Goal: Information Seeking & Learning: Learn about a topic

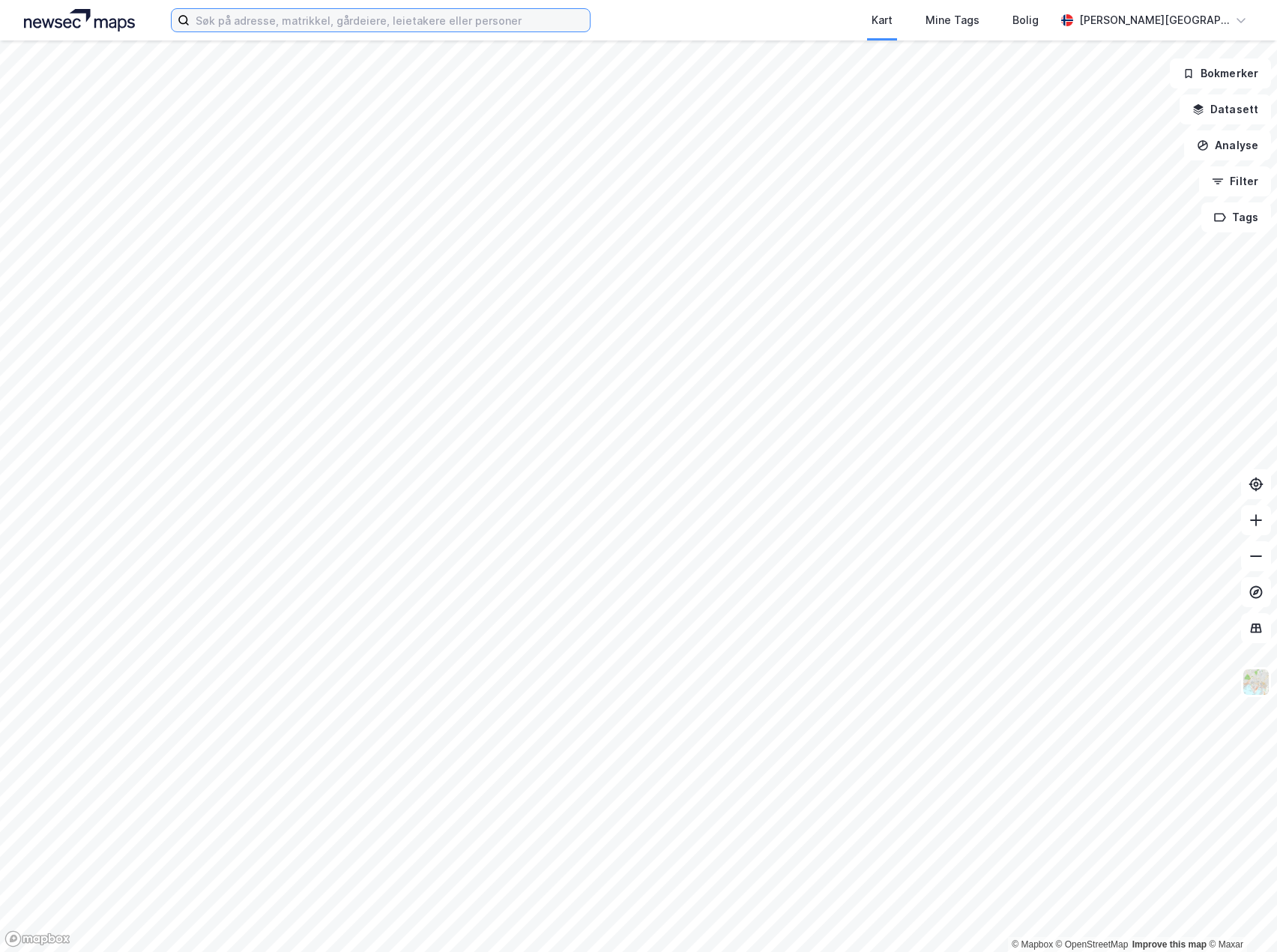
click at [384, 27] on input at bounding box center [390, 19] width 400 height 22
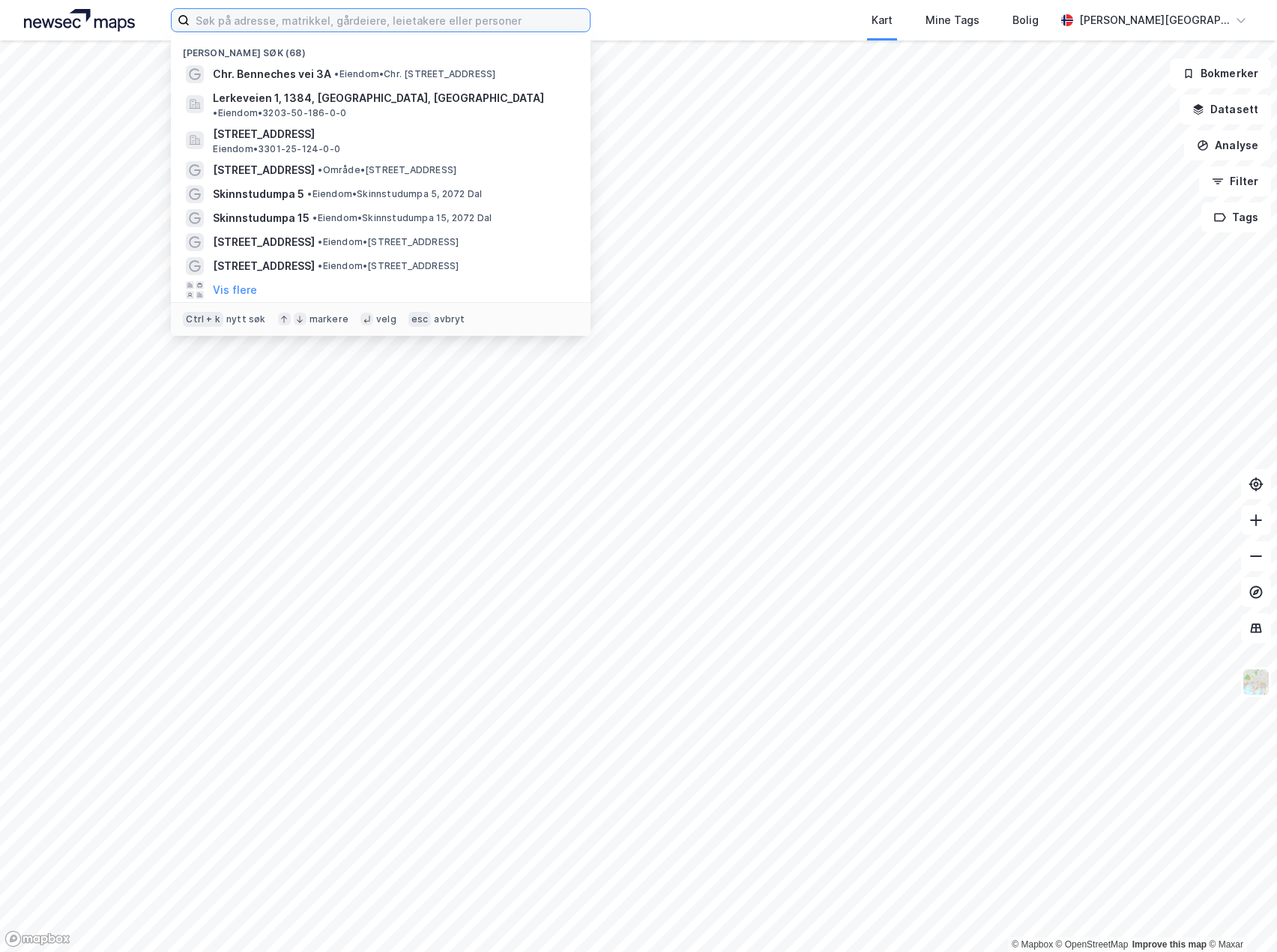
click at [376, 25] on input at bounding box center [390, 19] width 400 height 22
click at [288, 22] on input at bounding box center [390, 19] width 400 height 22
paste input "[STREET_ADDRESS]"
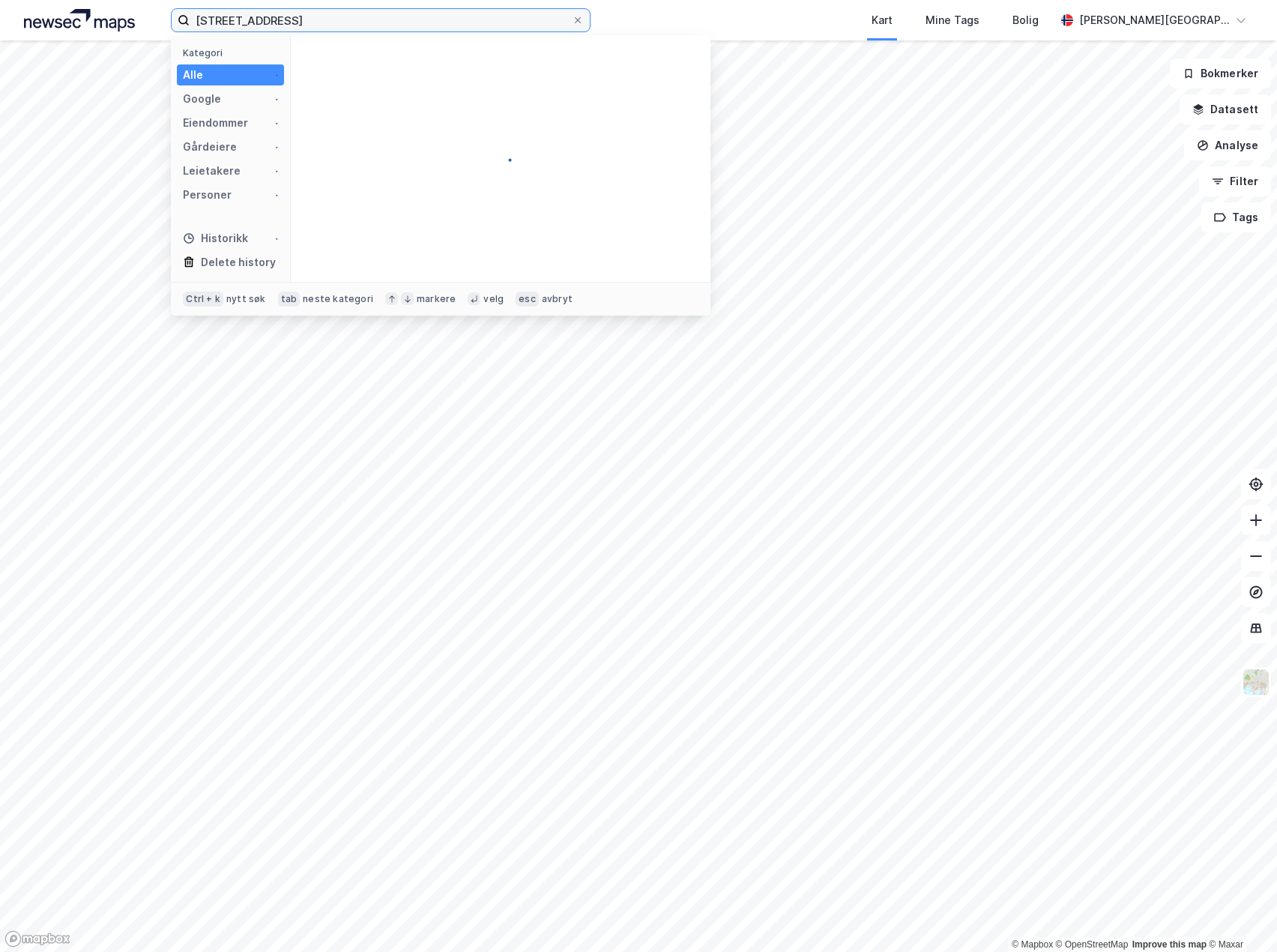
type input "[STREET_ADDRESS]"
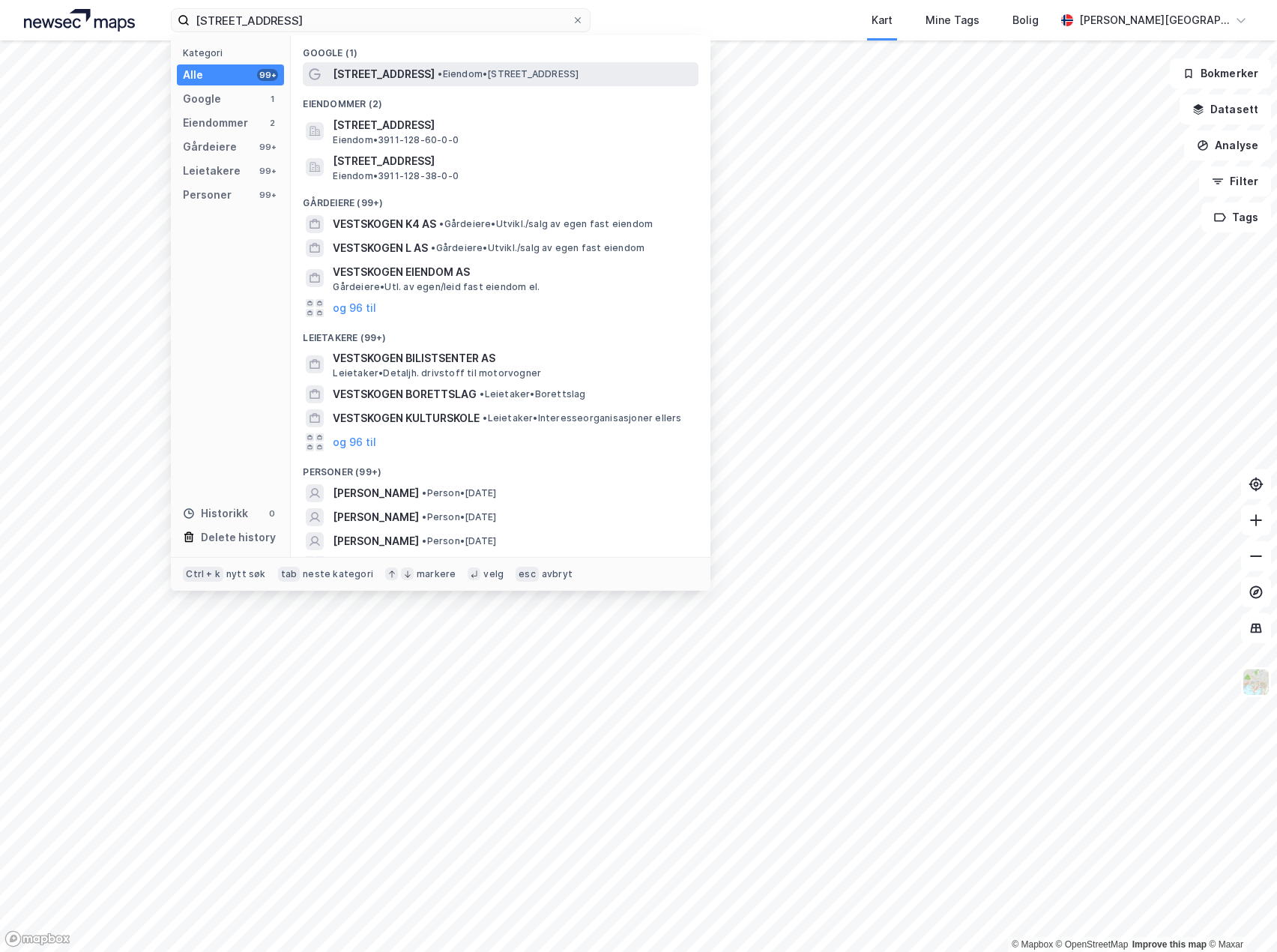
click at [387, 75] on span "[STREET_ADDRESS]" at bounding box center [383, 74] width 102 height 18
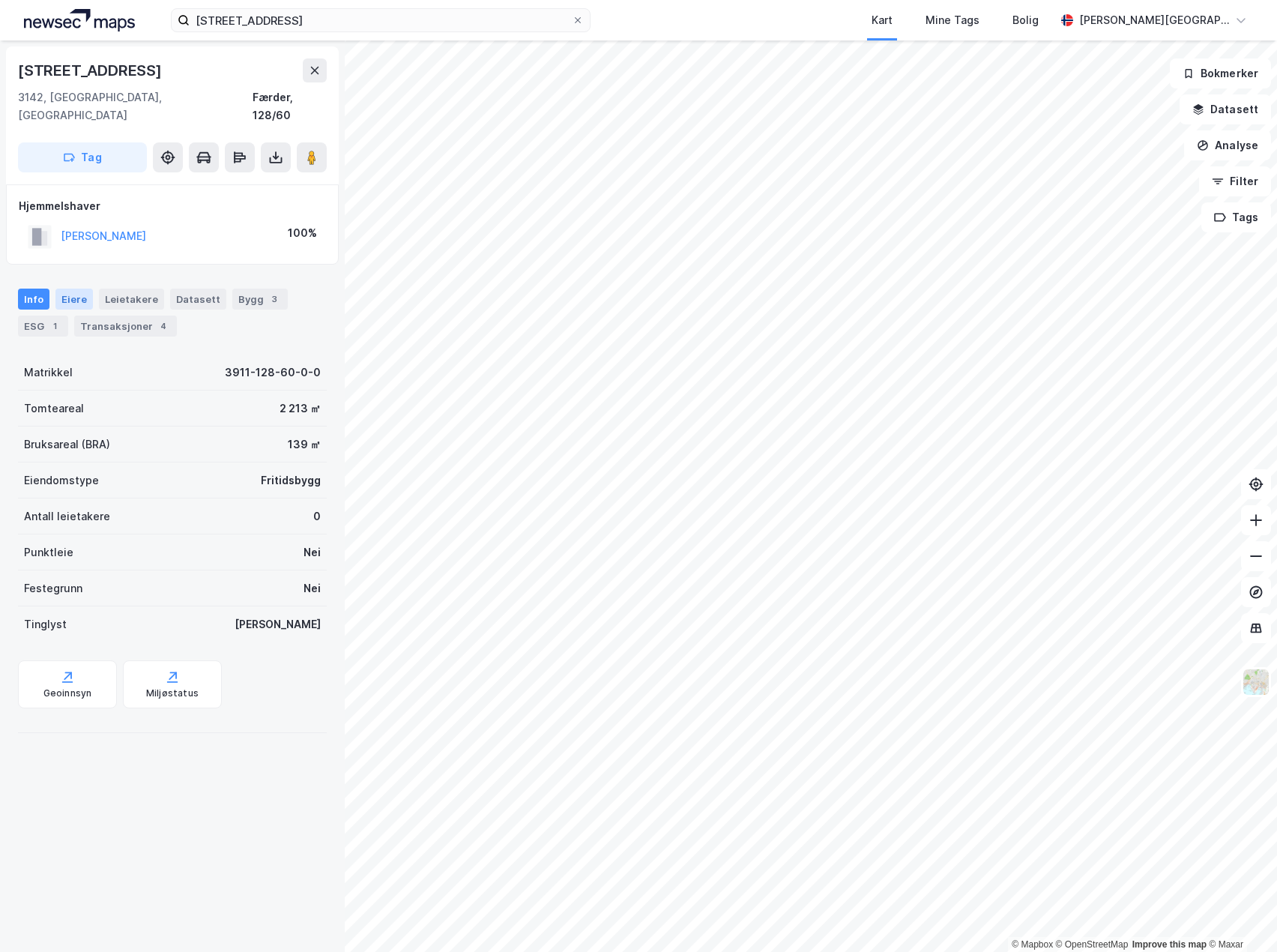
click at [74, 288] on div "Eiere" at bounding box center [74, 299] width 37 height 21
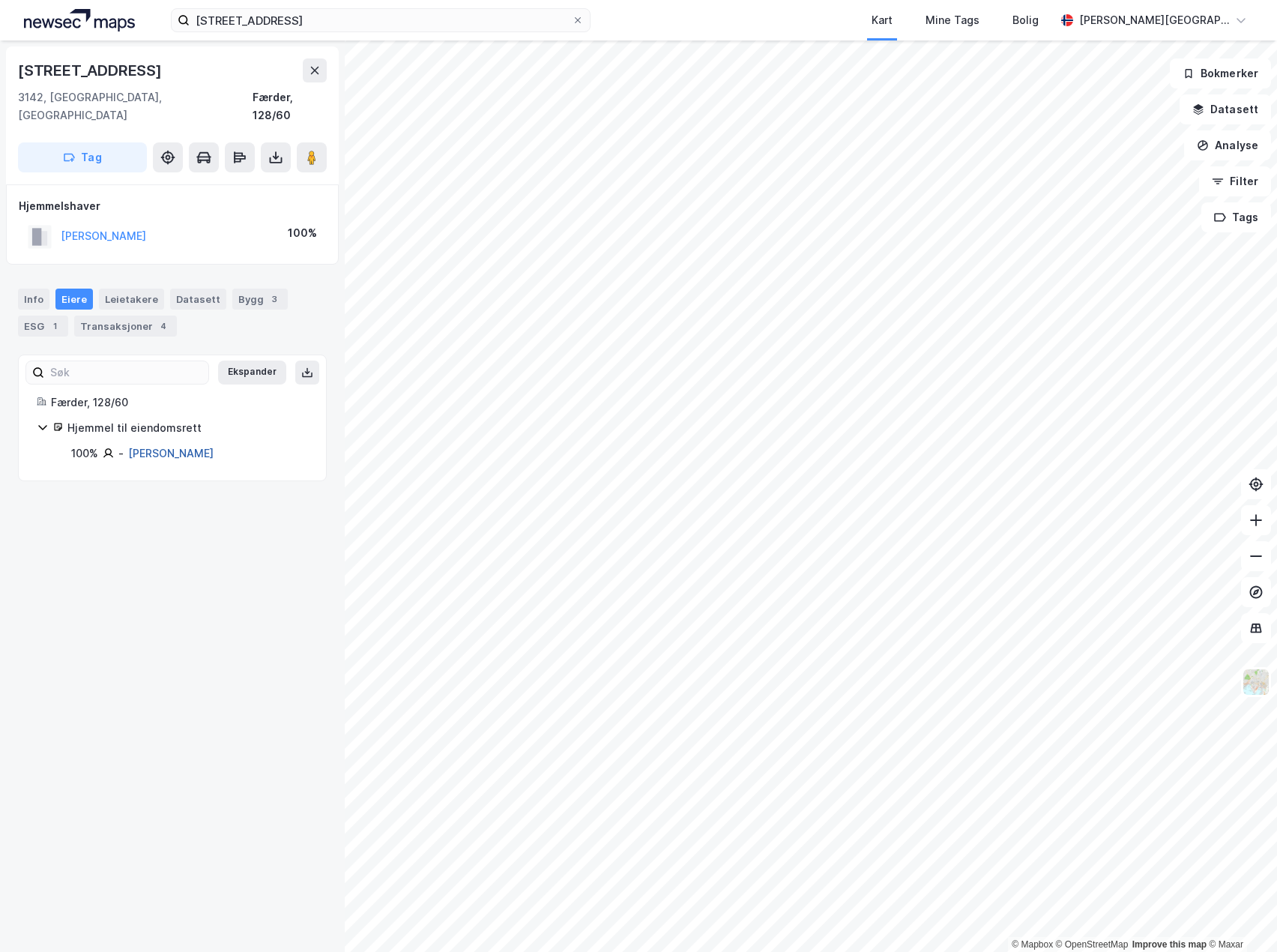
click at [149, 446] on link "[PERSON_NAME]" at bounding box center [171, 453] width 86 height 12
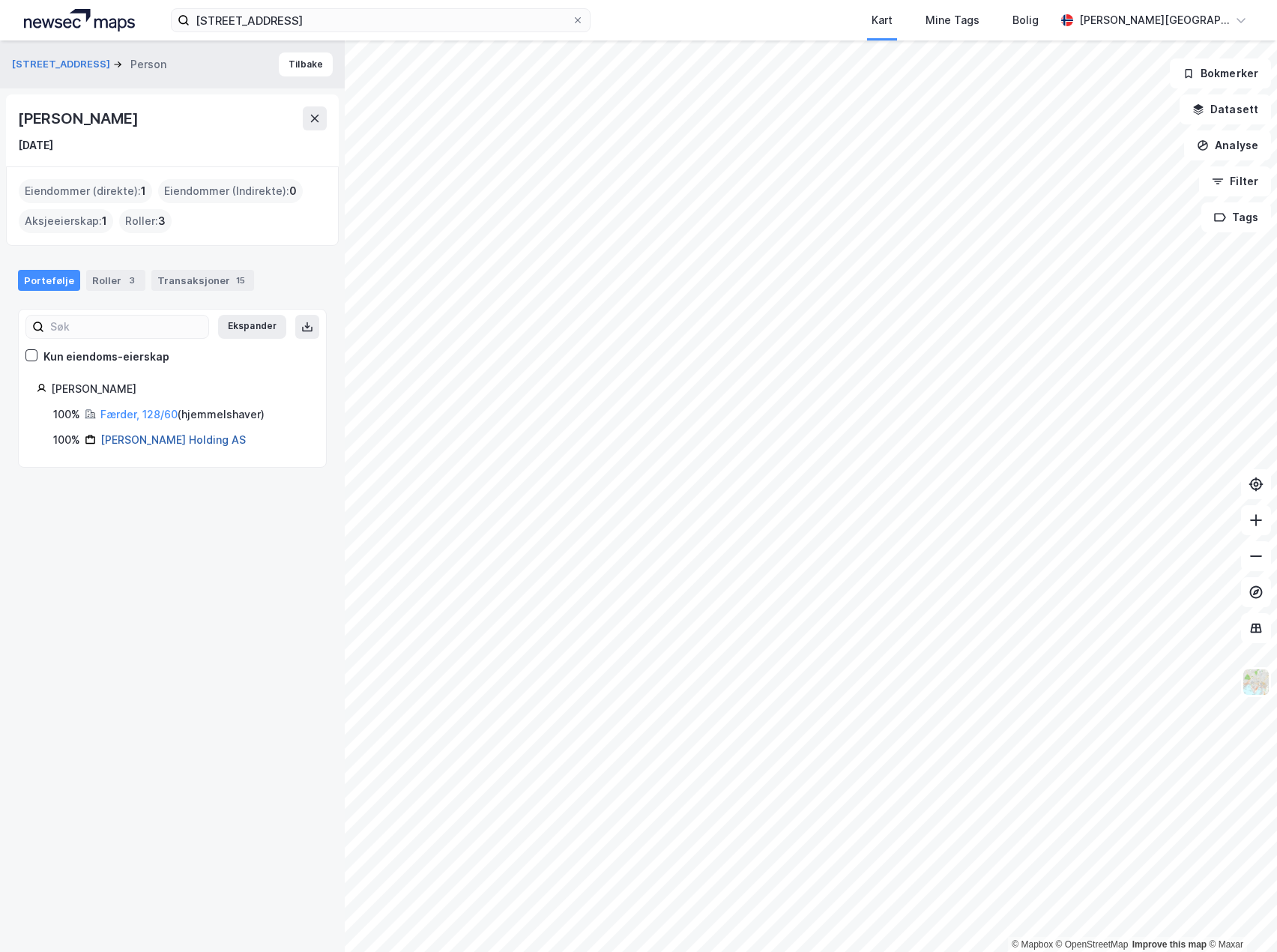
click at [143, 442] on link "[PERSON_NAME] Holding AS" at bounding box center [173, 439] width 145 height 12
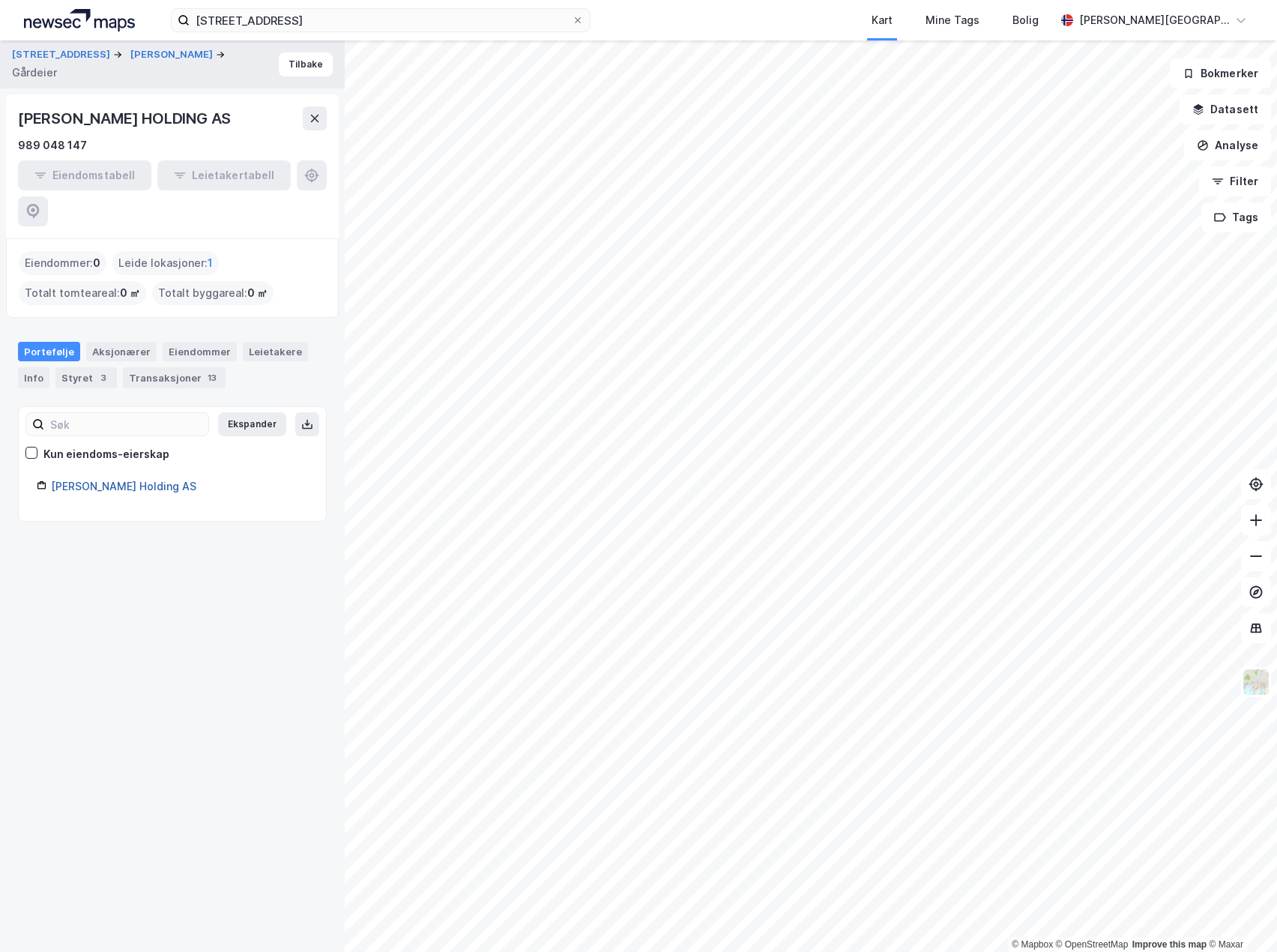
click at [105, 480] on link "[PERSON_NAME] Holding AS" at bounding box center [124, 486] width 145 height 12
click at [91, 480] on link "[PERSON_NAME] Holding AS" at bounding box center [124, 486] width 145 height 12
click at [88, 480] on link "[PERSON_NAME] Holding AS" at bounding box center [124, 486] width 145 height 12
click at [112, 342] on div "Aksjonærer" at bounding box center [122, 352] width 71 height 19
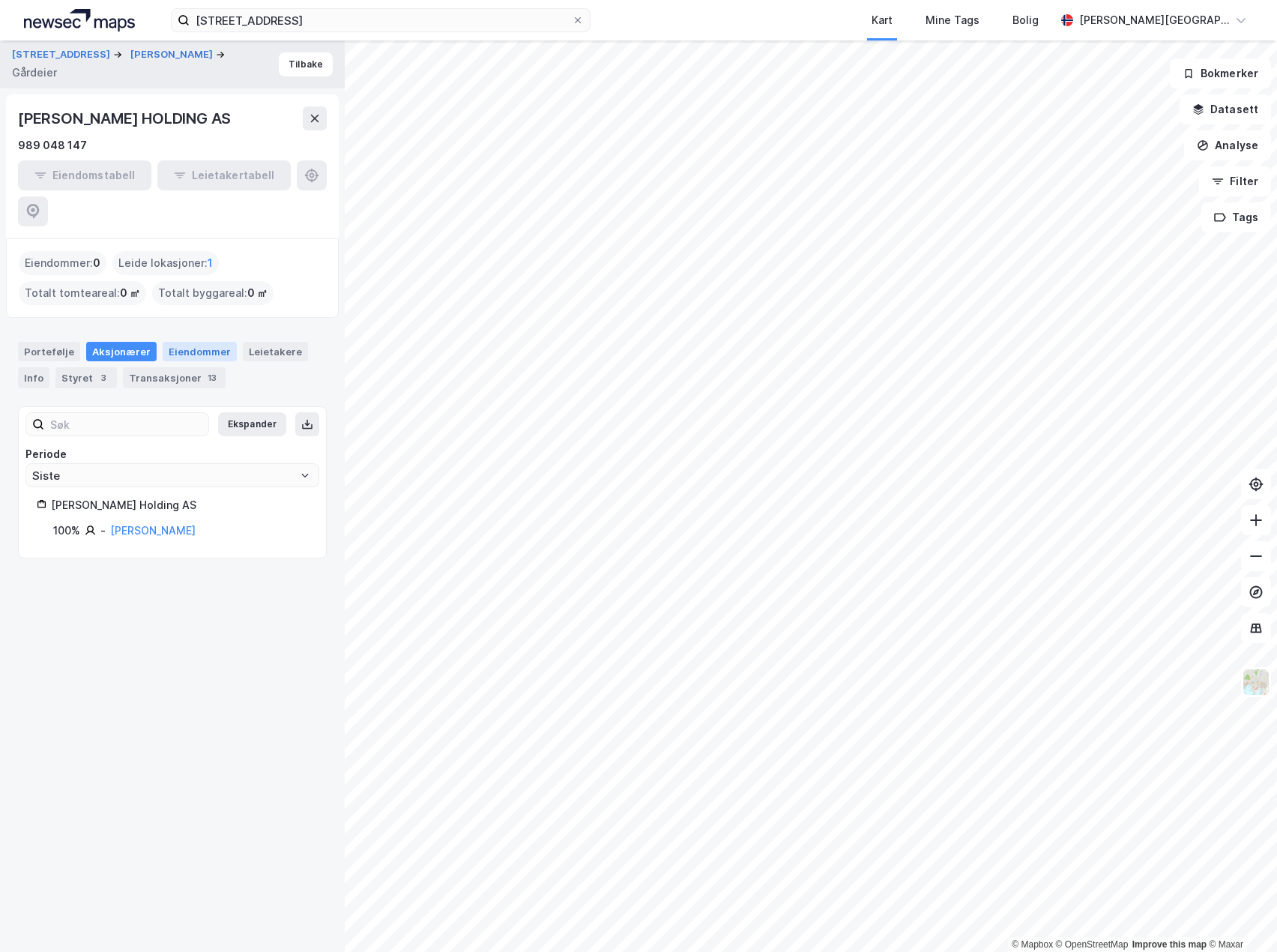
click at [171, 342] on div "Eiendommer" at bounding box center [200, 352] width 74 height 19
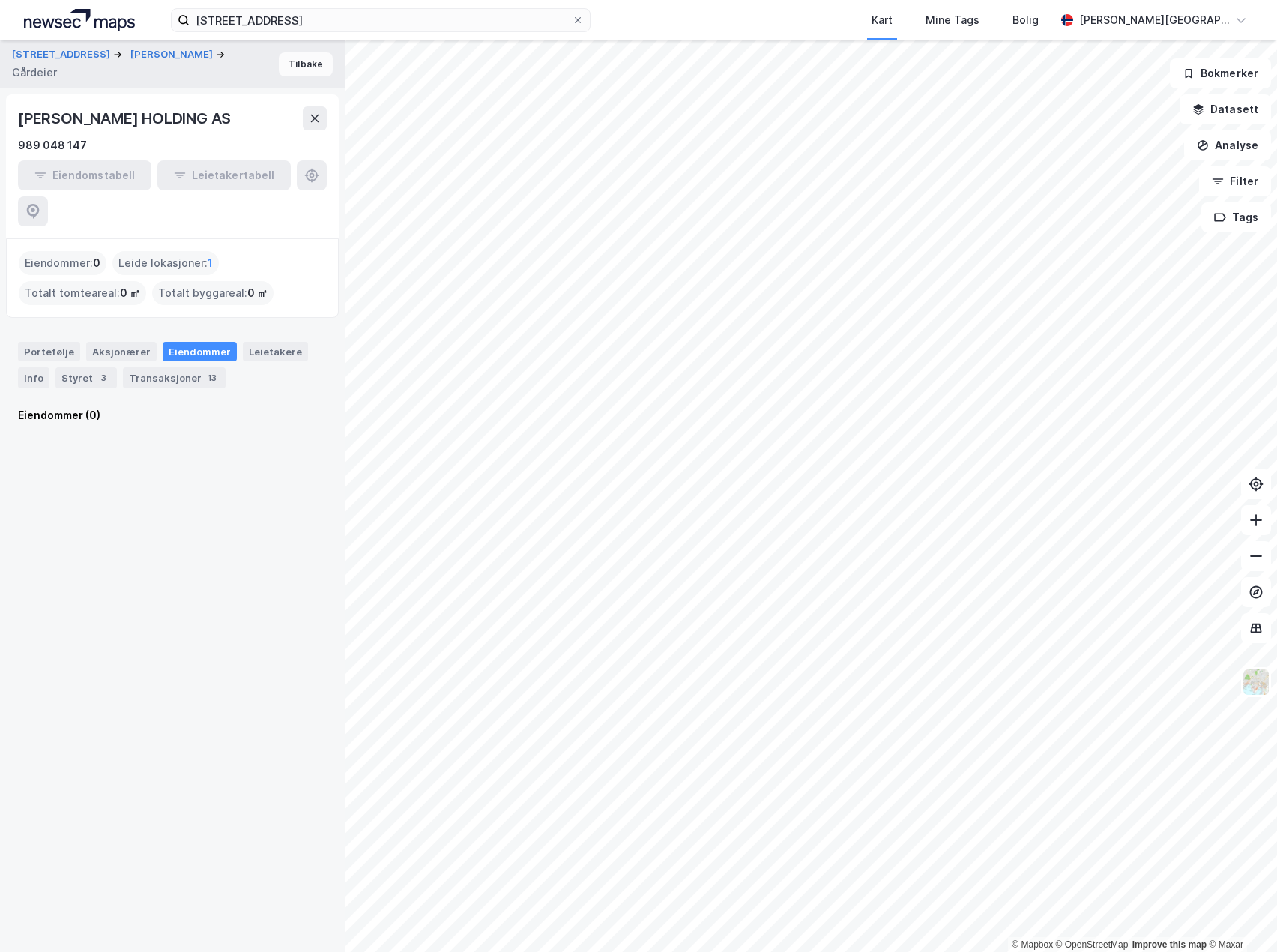
click at [282, 70] on button "Tilbake" at bounding box center [305, 64] width 54 height 24
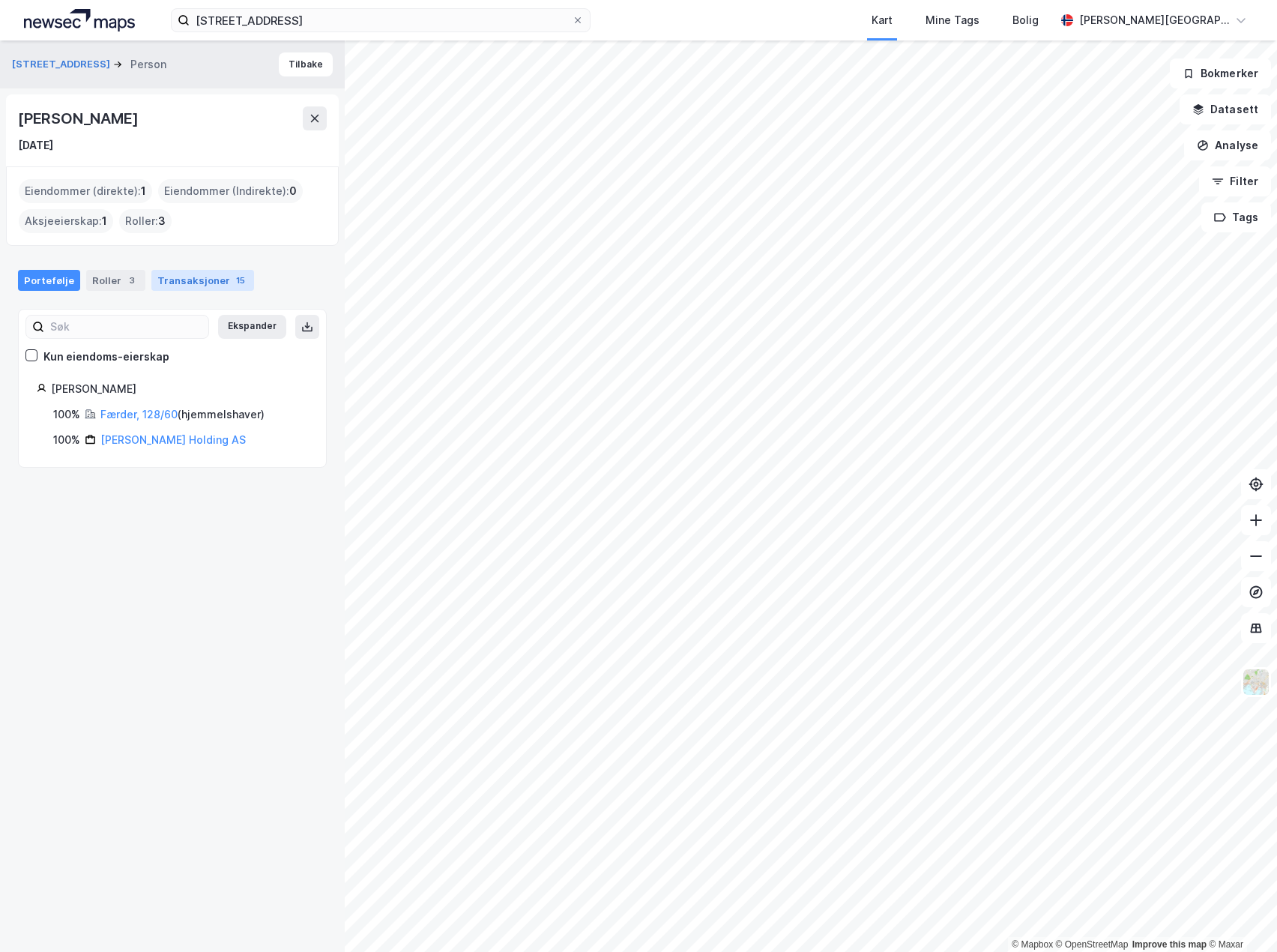
click at [175, 278] on div "Transaksjoner 15" at bounding box center [202, 280] width 103 height 21
